Goal: Task Accomplishment & Management: Use online tool/utility

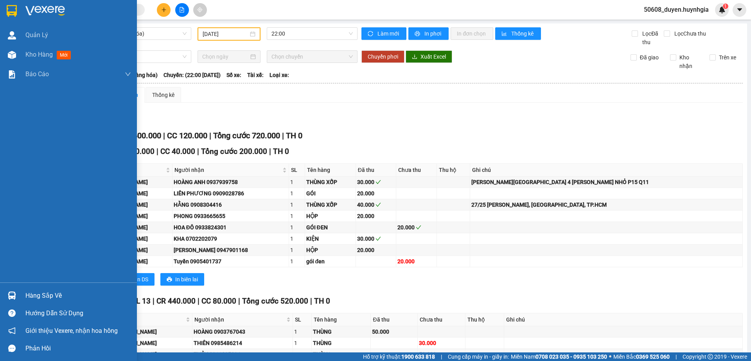
click at [9, 8] on img at bounding box center [12, 11] width 10 height 12
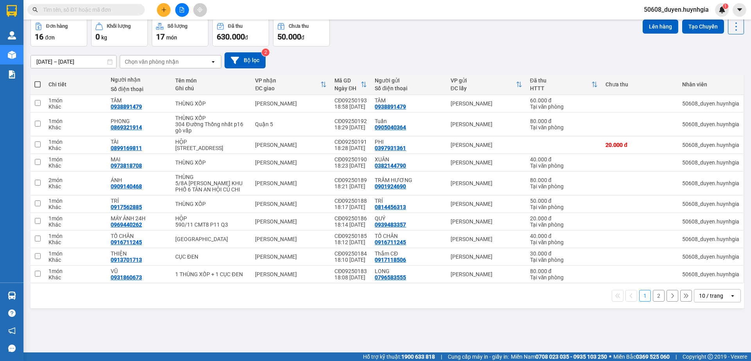
click at [61, 33] on div "16 đơn" at bounding box center [59, 36] width 48 height 11
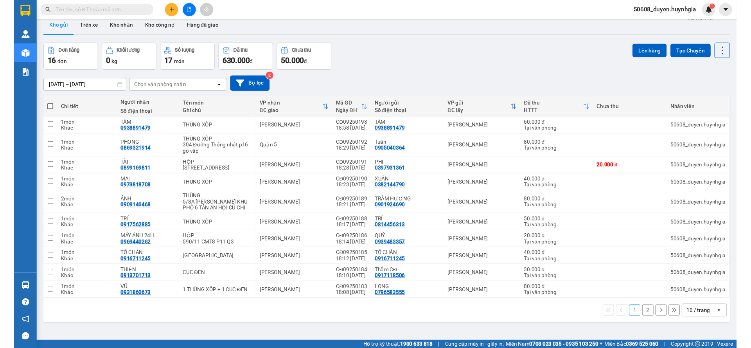
scroll to position [0, 0]
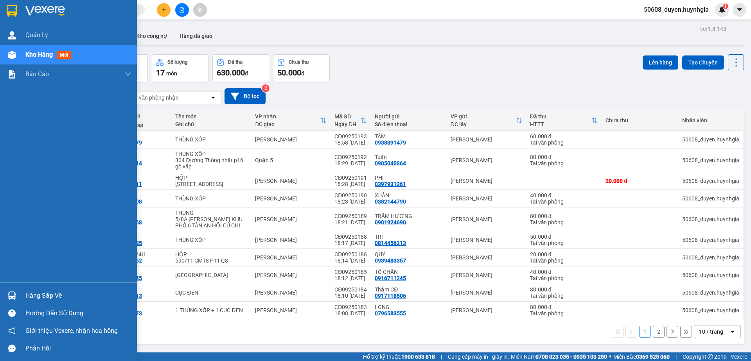
click at [13, 8] on img at bounding box center [12, 11] width 10 height 12
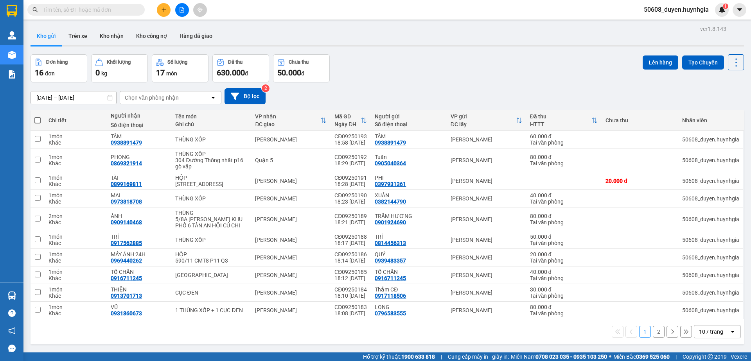
click at [474, 72] on div "Đơn hàng 16 đơn Khối lượng 0 kg Số lượng 17 món Đã thu 630.000 đ Chưa thu 50.00…" at bounding box center [387, 68] width 713 height 28
click at [393, 60] on div "Đơn hàng 16 đơn Khối lượng 0 kg Số lượng 17 món Đã thu 630.000 đ Chưa thu 50.00…" at bounding box center [387, 68] width 713 height 28
